Goal: Use online tool/utility: Utilize a website feature to perform a specific function

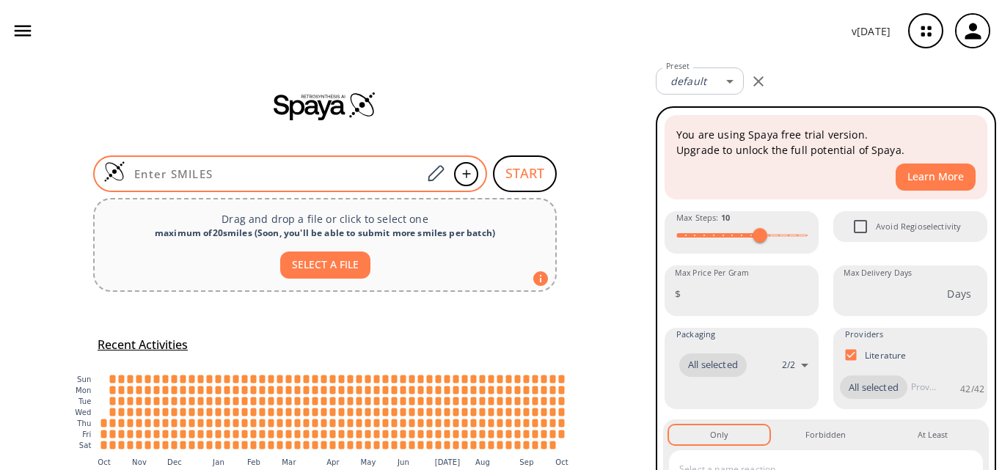
paste input "N=C(NS(N)(=O)=O)C1=CC=CC=C1"
type input "N=C(NS(N)(=O)=O)C1=CC=CC=C1"
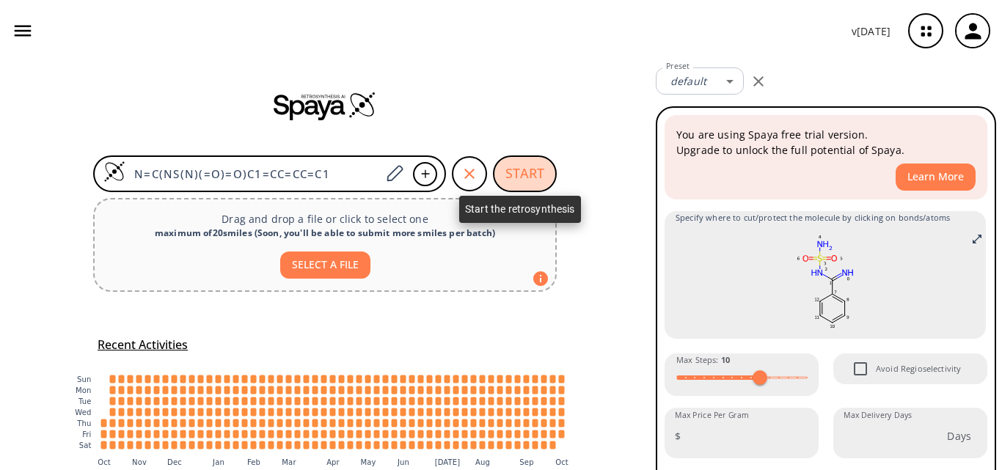
click at [508, 168] on button "START" at bounding box center [525, 174] width 64 height 37
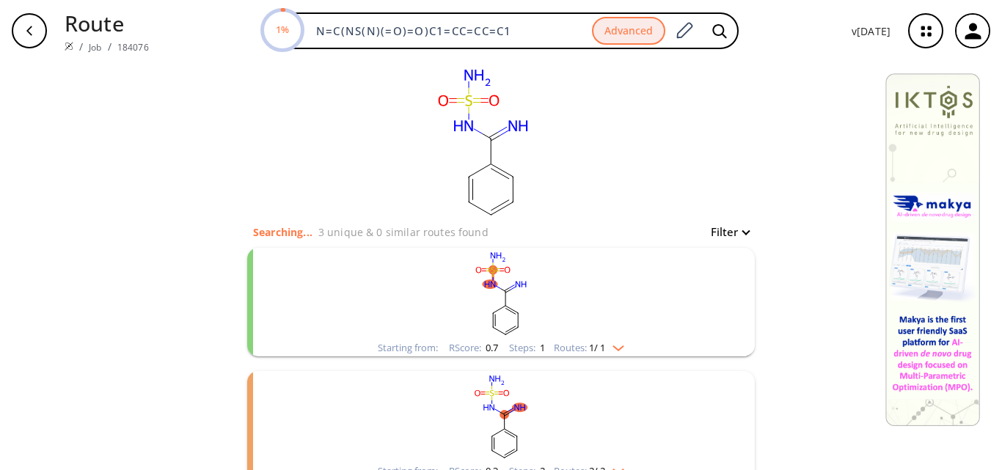
click at [529, 301] on rect "clusters" at bounding box center [500, 294] width 381 height 92
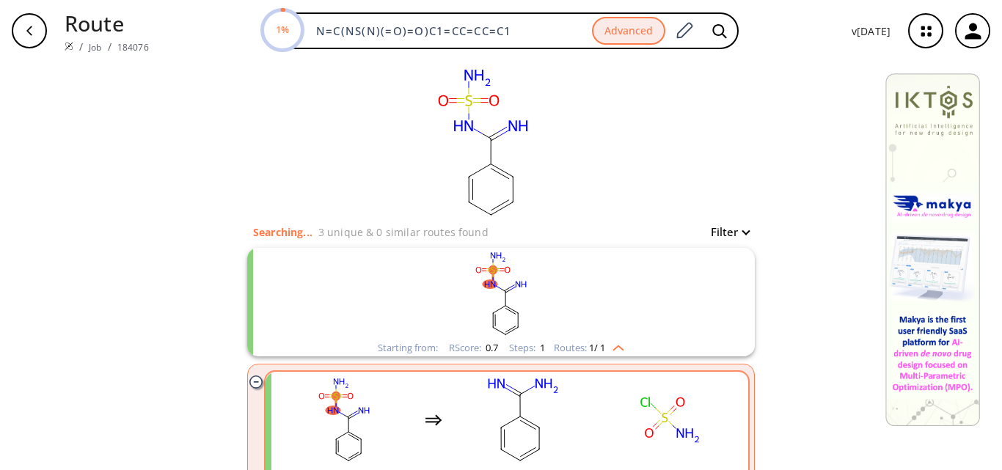
scroll to position [73, 0]
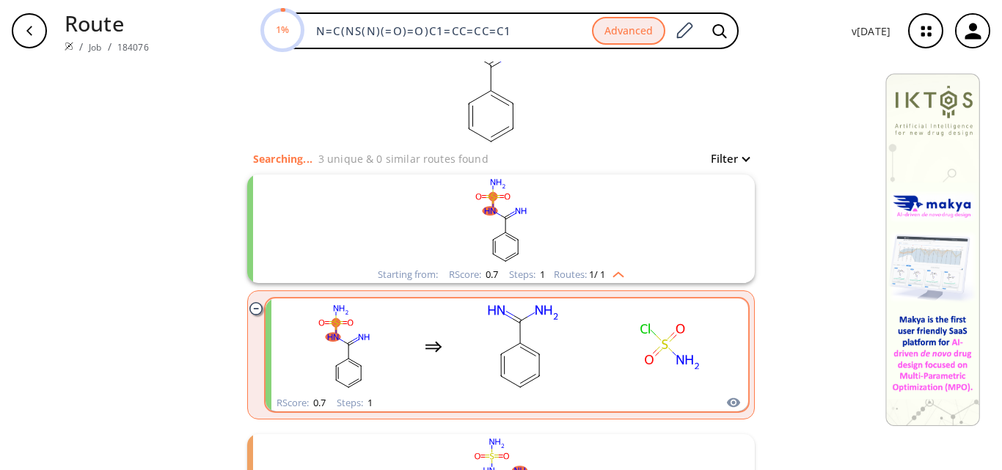
click at [574, 373] on rect "clusters" at bounding box center [523, 347] width 132 height 92
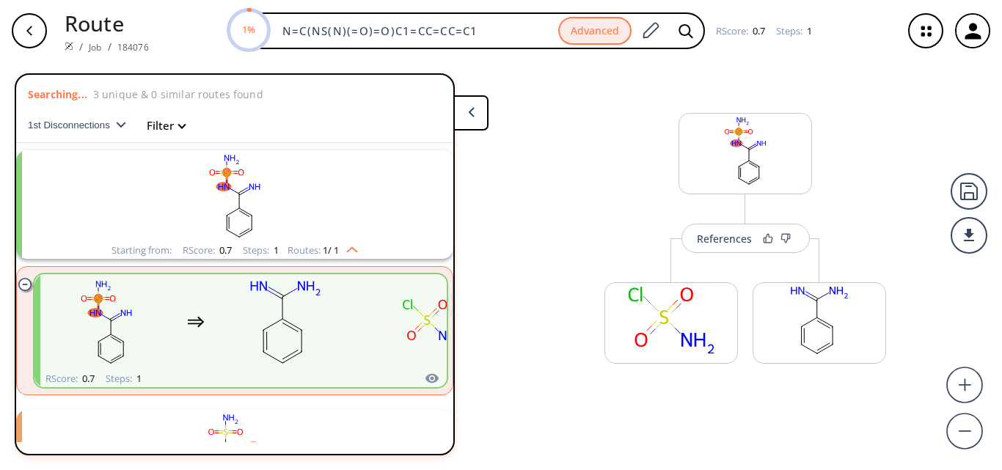
scroll to position [34, 0]
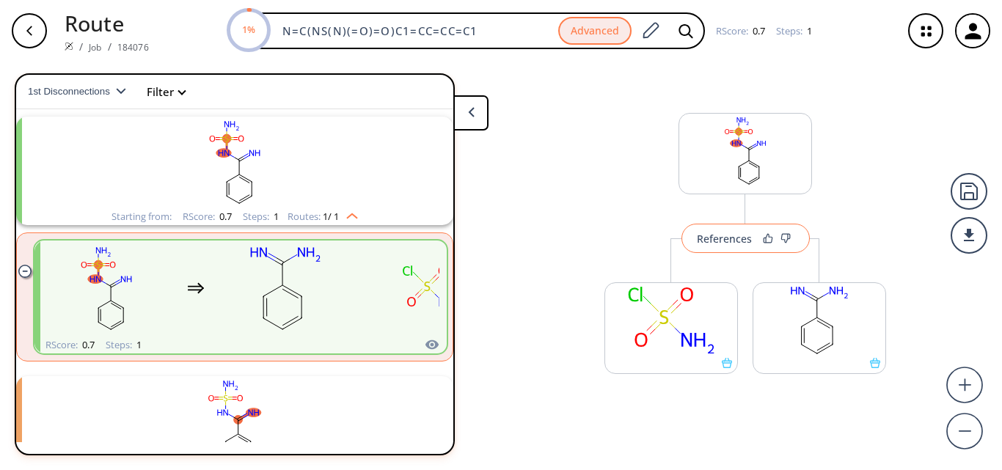
click at [721, 250] on button "References" at bounding box center [745, 238] width 128 height 29
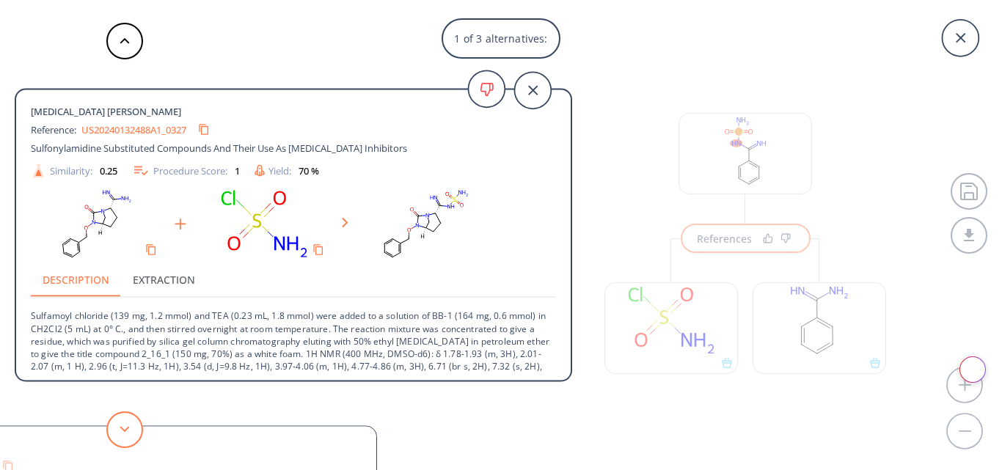
click at [125, 430] on icon at bounding box center [125, 429] width 10 height 7
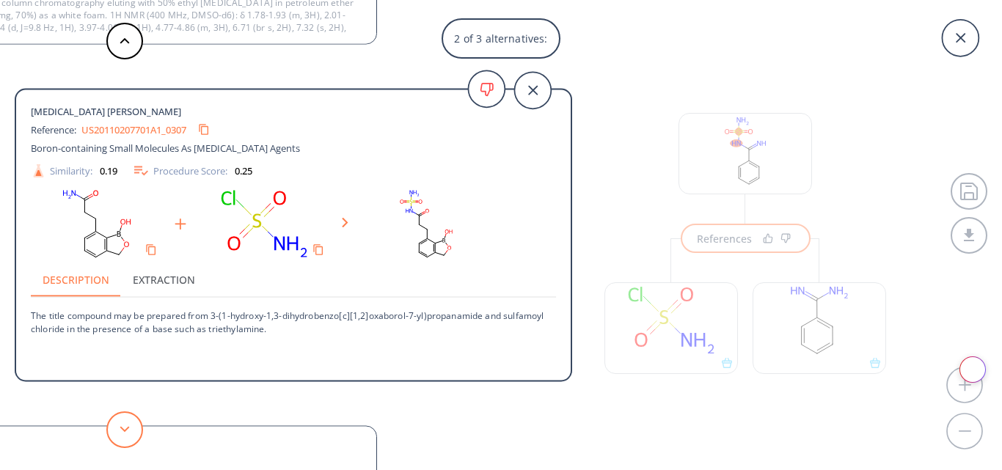
click at [125, 430] on icon at bounding box center [125, 429] width 10 height 7
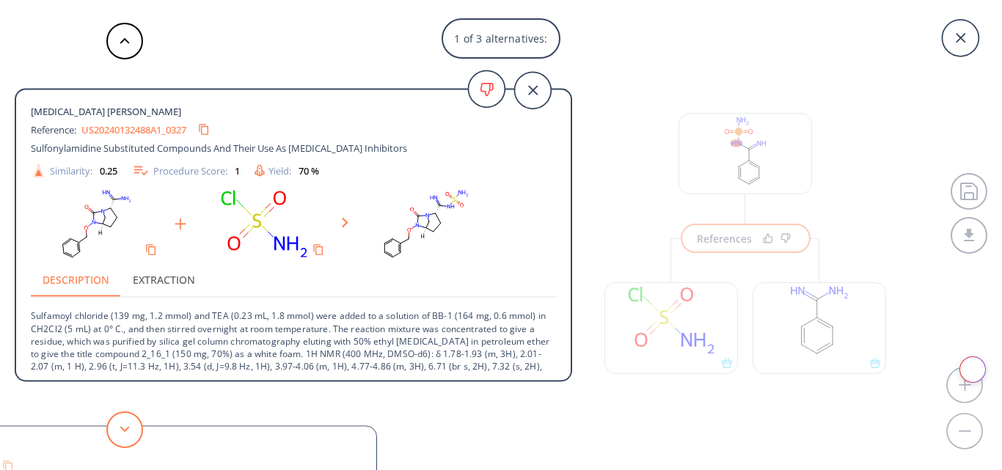
click at [125, 430] on icon at bounding box center [125, 429] width 10 height 7
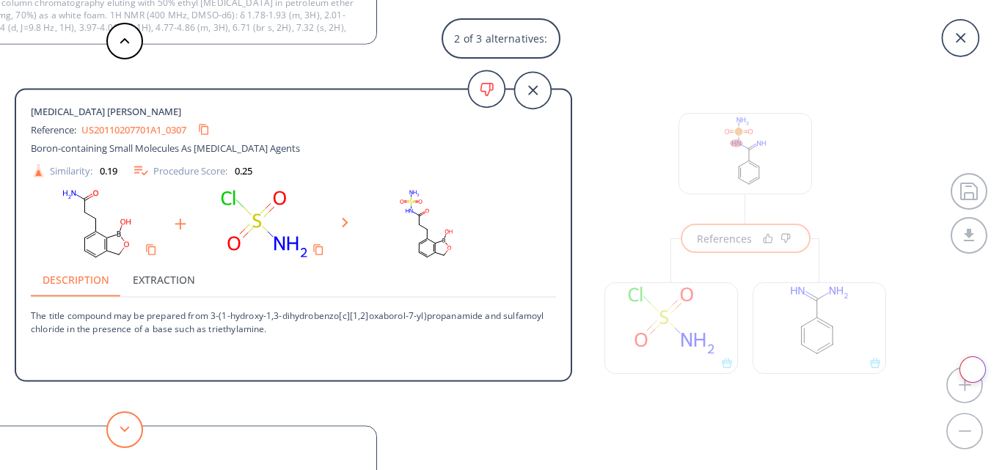
click at [125, 430] on icon at bounding box center [125, 429] width 10 height 7
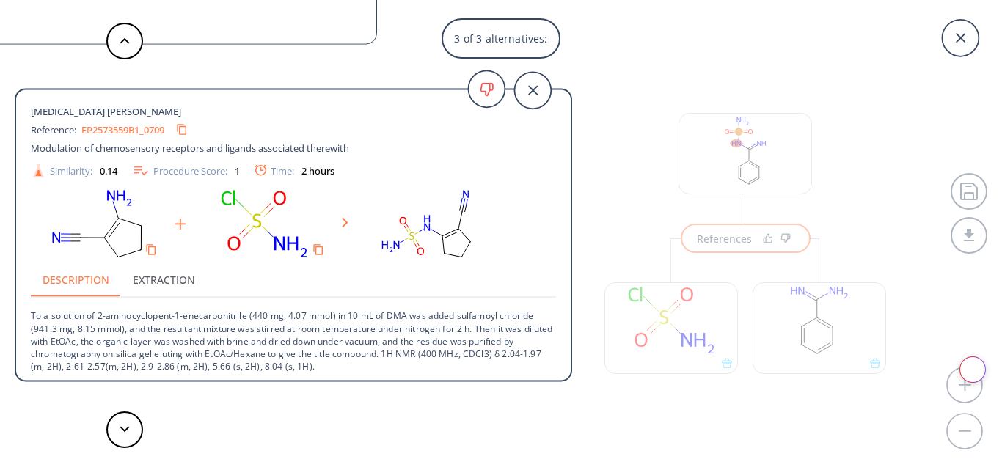
click at [114, 130] on link "EP2573559B1_0709" at bounding box center [122, 130] width 83 height 10
